Goal: Communication & Community: Connect with others

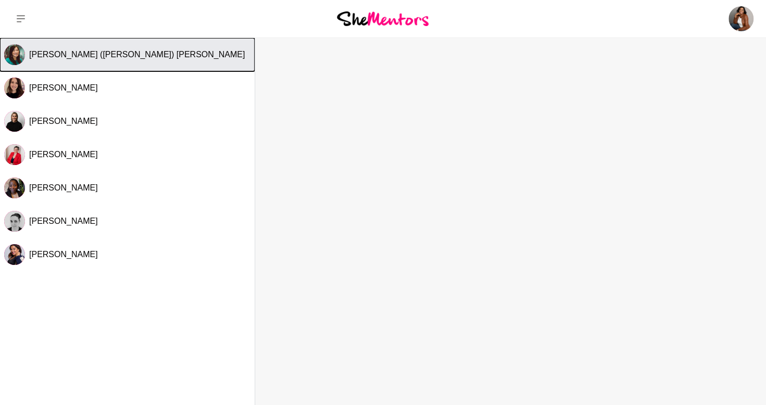
click at [147, 60] on button "[PERSON_NAME] ([PERSON_NAME]) [PERSON_NAME]" at bounding box center [127, 54] width 254 height 33
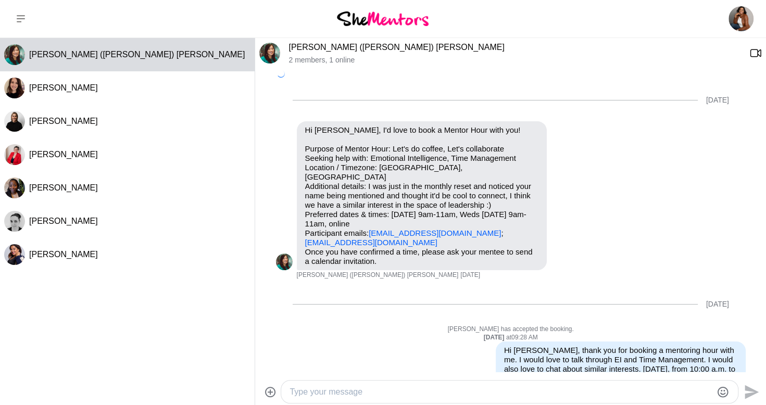
scroll to position [110, 0]
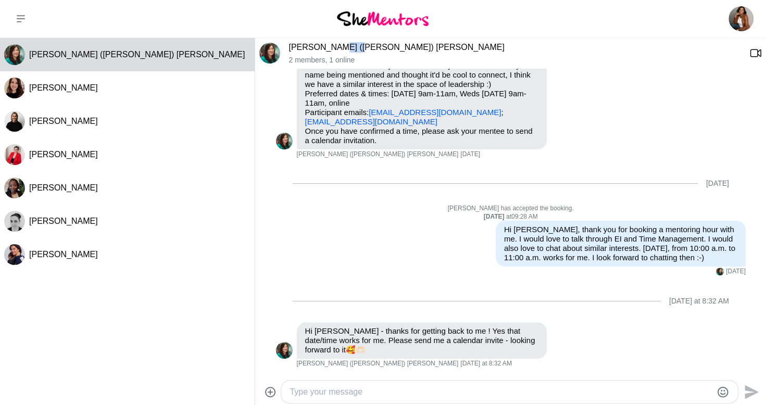
drag, startPoint x: 362, startPoint y: 48, endPoint x: 337, endPoint y: 48, distance: 24.5
click at [337, 48] on p "[PERSON_NAME] ([PERSON_NAME]) [PERSON_NAME]" at bounding box center [514, 47] width 452 height 10
copy link "[PERSON_NAME]"
drag, startPoint x: 424, startPoint y: 120, endPoint x: 304, endPoint y: 123, distance: 119.2
click at [305, 123] on p "Purpose of Mentor Hour: Let's do coffee, Let's collaborate Seeking help with: E…" at bounding box center [421, 74] width 233 height 103
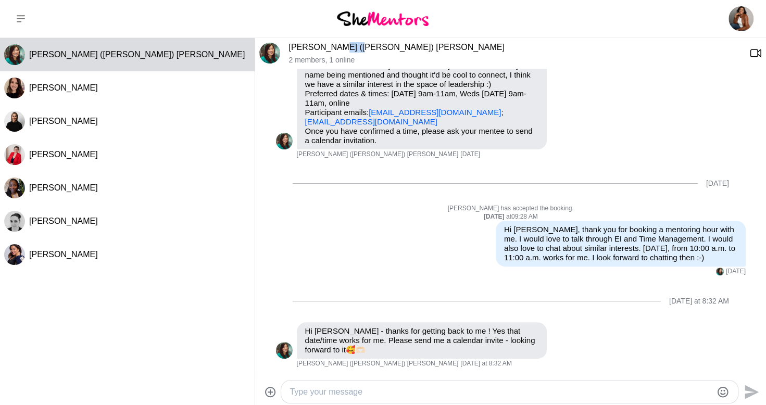
copy link "[EMAIL_ADDRESS][DOMAIN_NAME]"
click at [504, 393] on textarea "Type your message" at bounding box center [500, 392] width 422 height 12
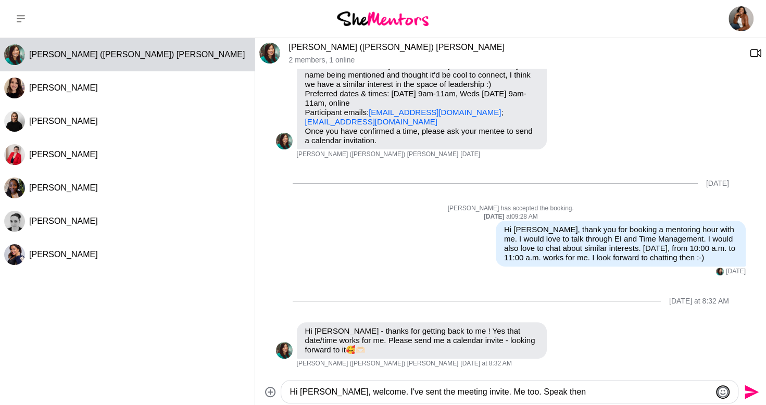
click at [718, 388] on icon "Emoji picker" at bounding box center [722, 391] width 11 height 11
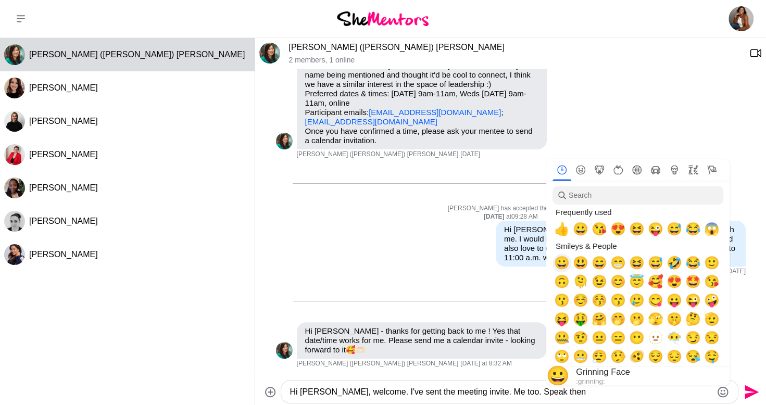
click at [567, 256] on span "😀" at bounding box center [562, 263] width 16 height 15
type textarea "Hi [PERSON_NAME], welcome. I've sent the meeting invite. Me too. Speak then 😀"
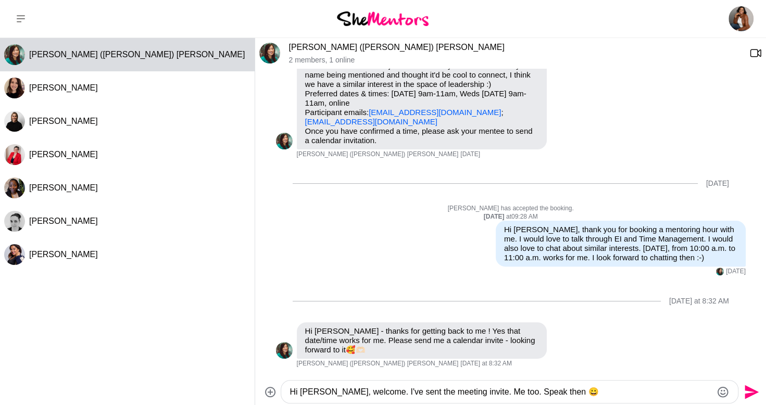
click at [610, 396] on textarea "Hi [PERSON_NAME], welcome. I've sent the meeting invite. Me too. Speak then 😀" at bounding box center [500, 392] width 422 height 12
click at [754, 388] on icon "Send" at bounding box center [750, 392] width 17 height 17
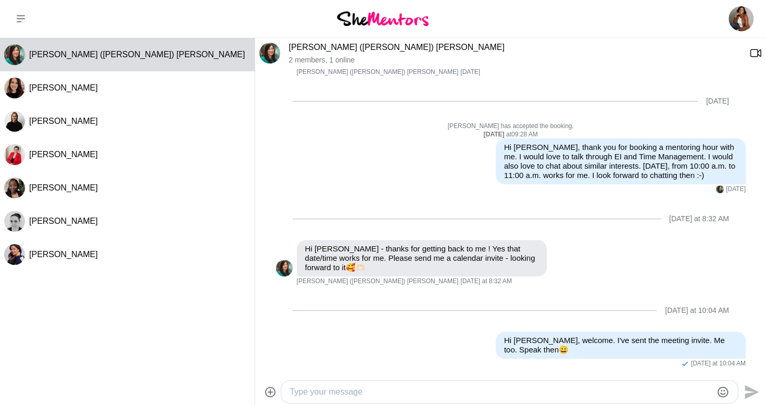
click at [264, 50] on img at bounding box center [269, 53] width 21 height 21
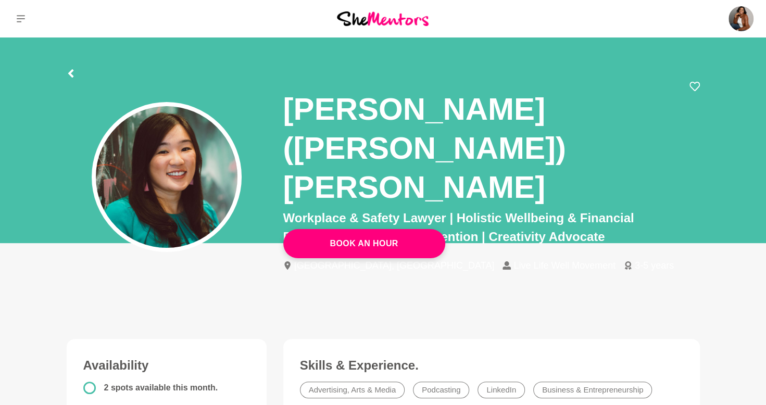
click at [502, 261] on li "Live Life Well Movement" at bounding box center [562, 265] width 121 height 9
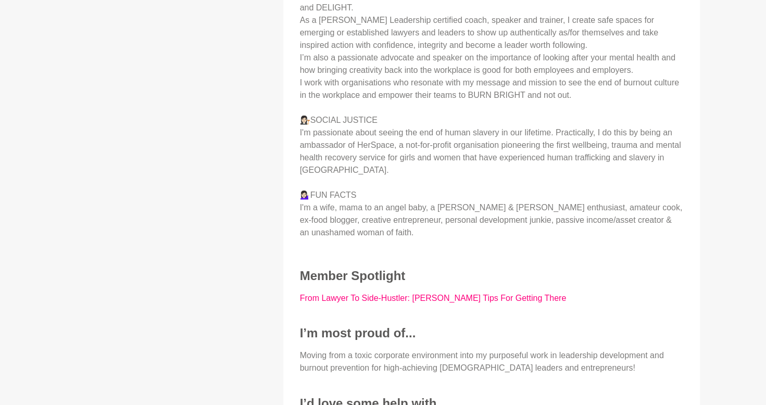
scroll to position [786, 0]
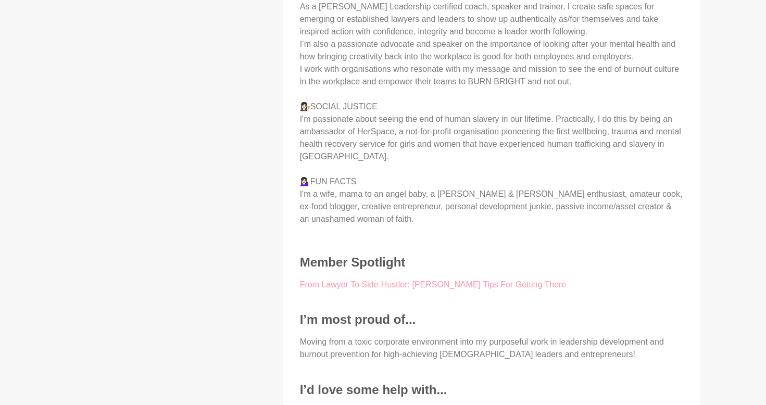
click at [500, 280] on link "From Lawyer To Side-Hustler: [PERSON_NAME] Tips For Getting There" at bounding box center [433, 284] width 266 height 9
click at [359, 280] on link "From Lawyer To Side-Hustler: [PERSON_NAME] Tips For Getting There" at bounding box center [433, 284] width 266 height 9
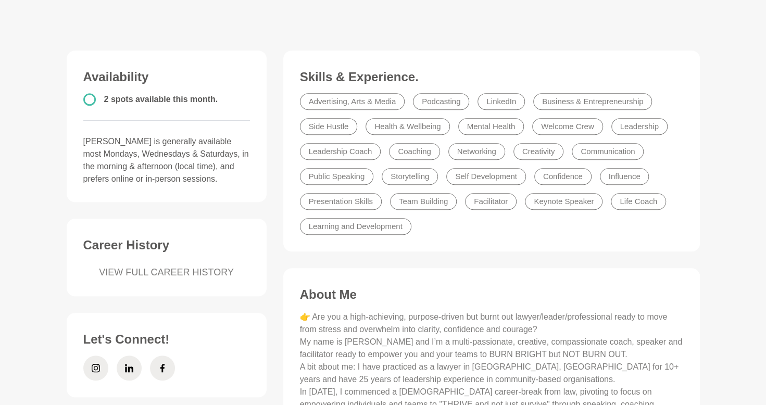
scroll to position [0, 0]
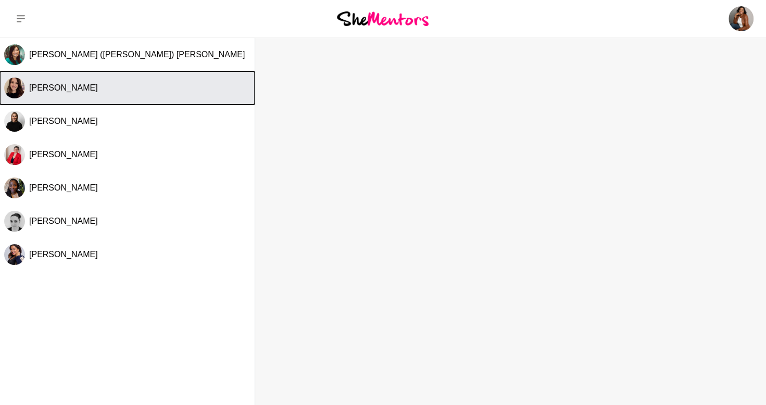
click at [127, 78] on button "[PERSON_NAME]" at bounding box center [127, 87] width 254 height 33
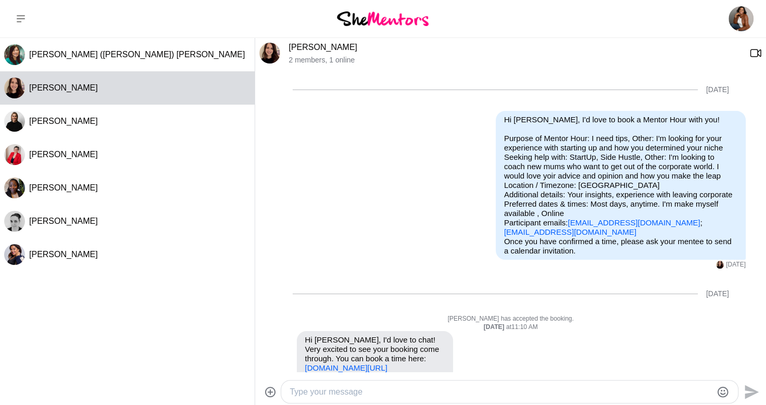
scroll to position [120, 0]
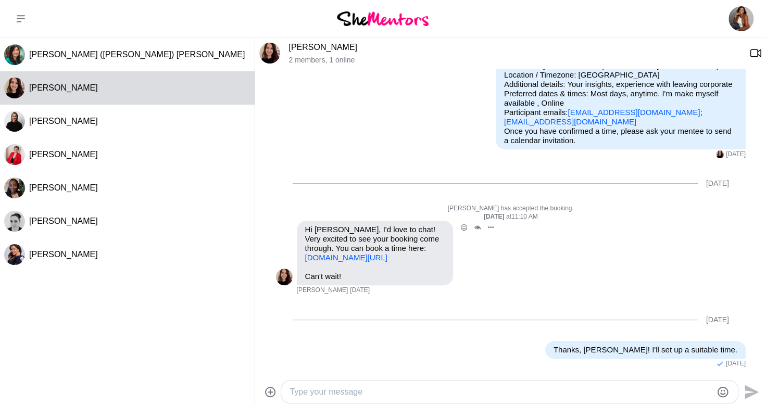
click at [383, 253] on link "[DOMAIN_NAME][URL]" at bounding box center [346, 257] width 82 height 9
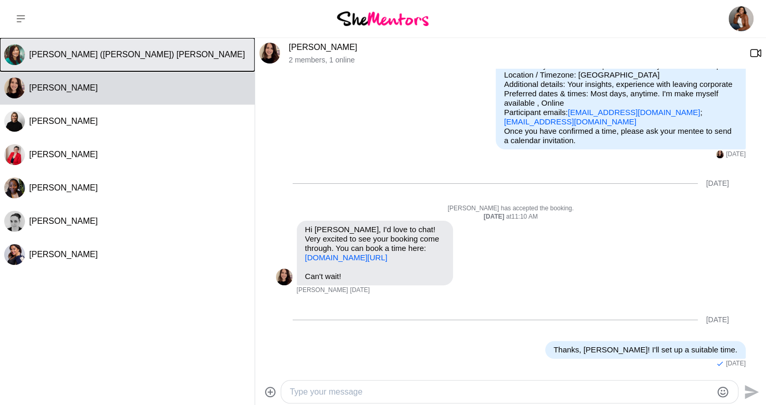
click at [153, 49] on div "[PERSON_NAME] ([PERSON_NAME]) [PERSON_NAME]" at bounding box center [139, 54] width 221 height 10
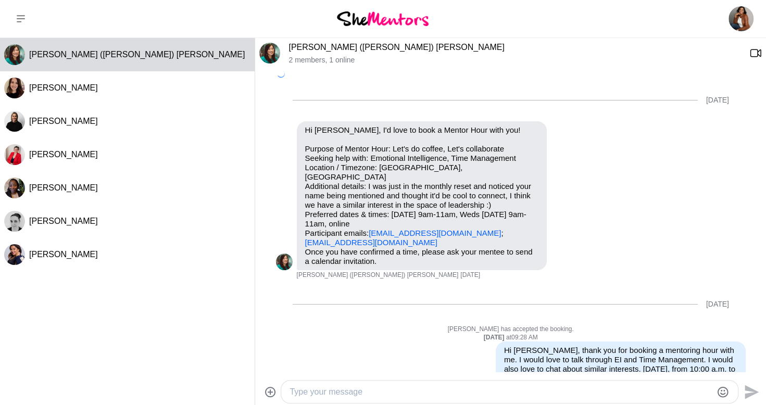
scroll to position [193, 0]
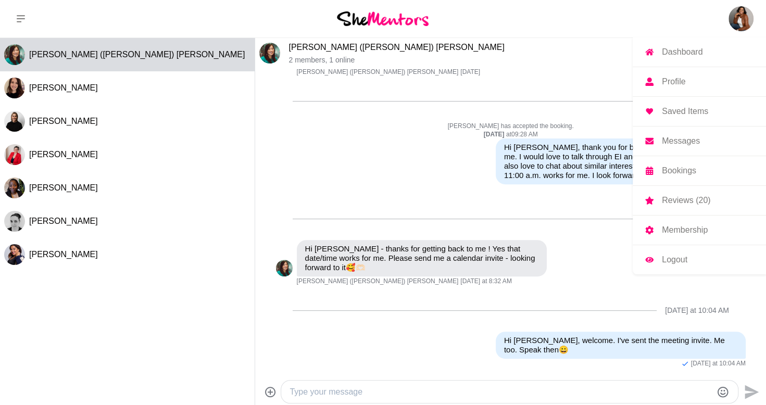
click at [742, 14] on img at bounding box center [740, 18] width 25 height 25
